Goal: Navigation & Orientation: Go to known website

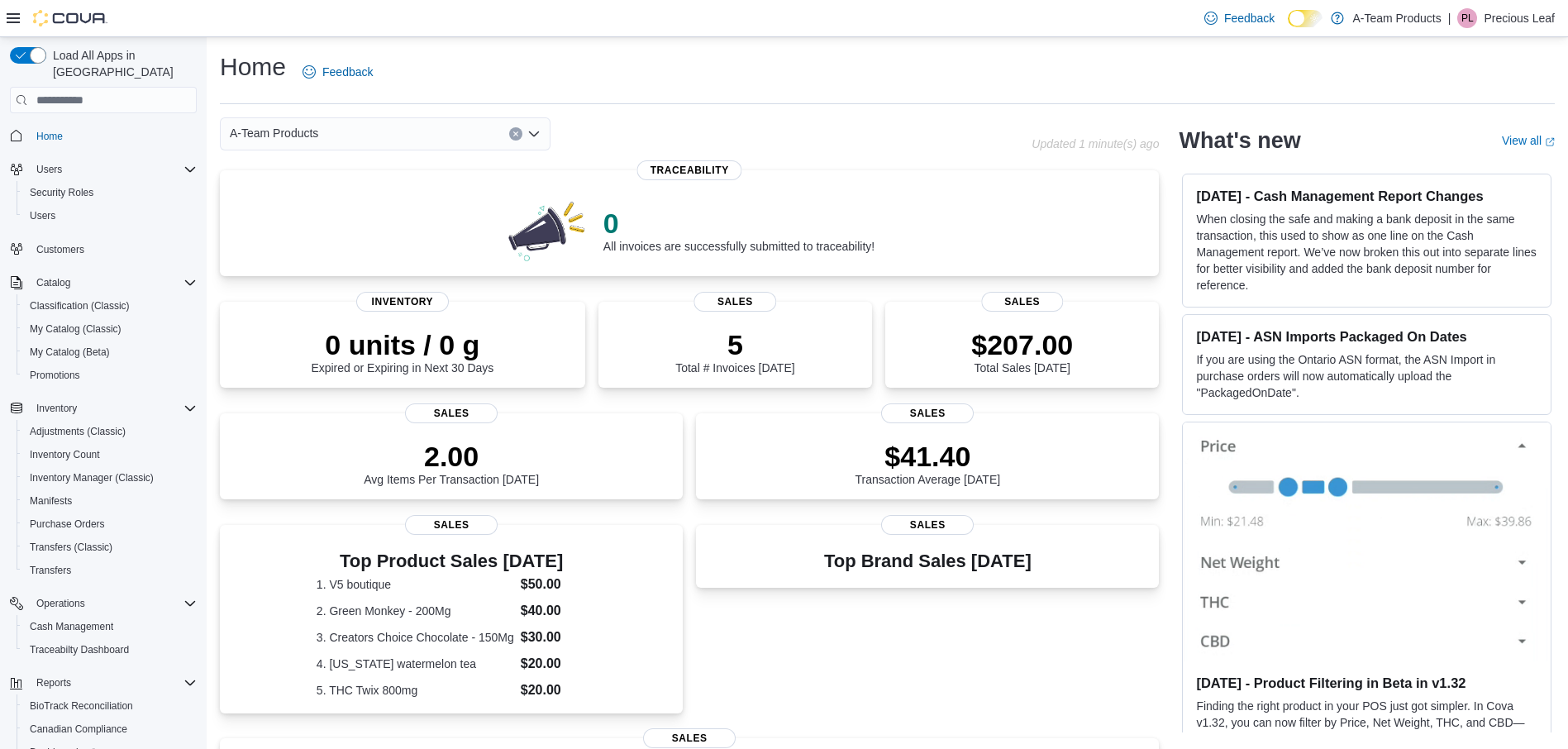
click at [1506, 19] on p "Precious Leaf" at bounding box center [1519, 18] width 71 height 20
click at [1426, 163] on span "Sign Out" at bounding box center [1448, 161] width 44 height 16
